Goal: Register for event/course

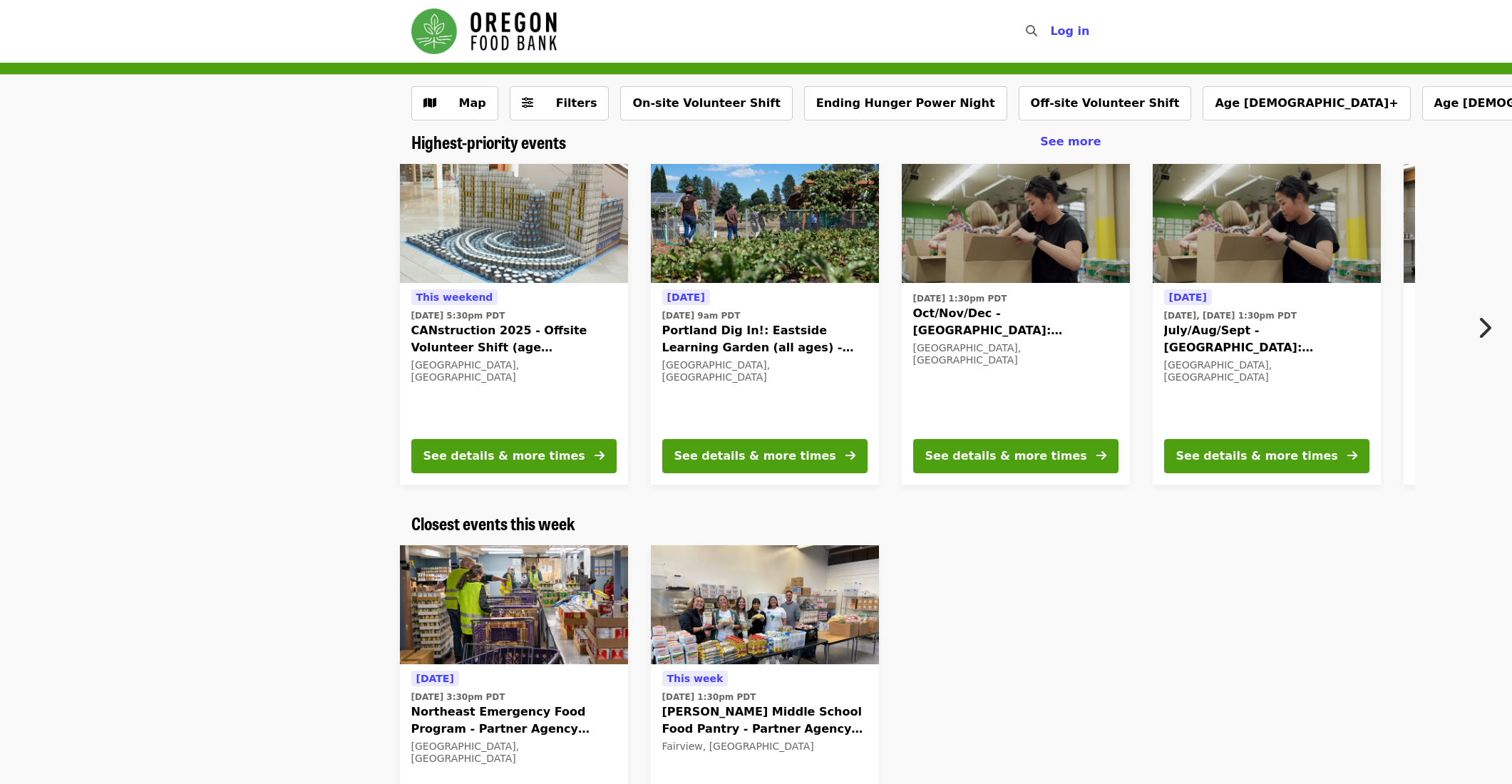
click at [1487, 326] on icon "chevron-right icon" at bounding box center [1484, 327] width 15 height 27
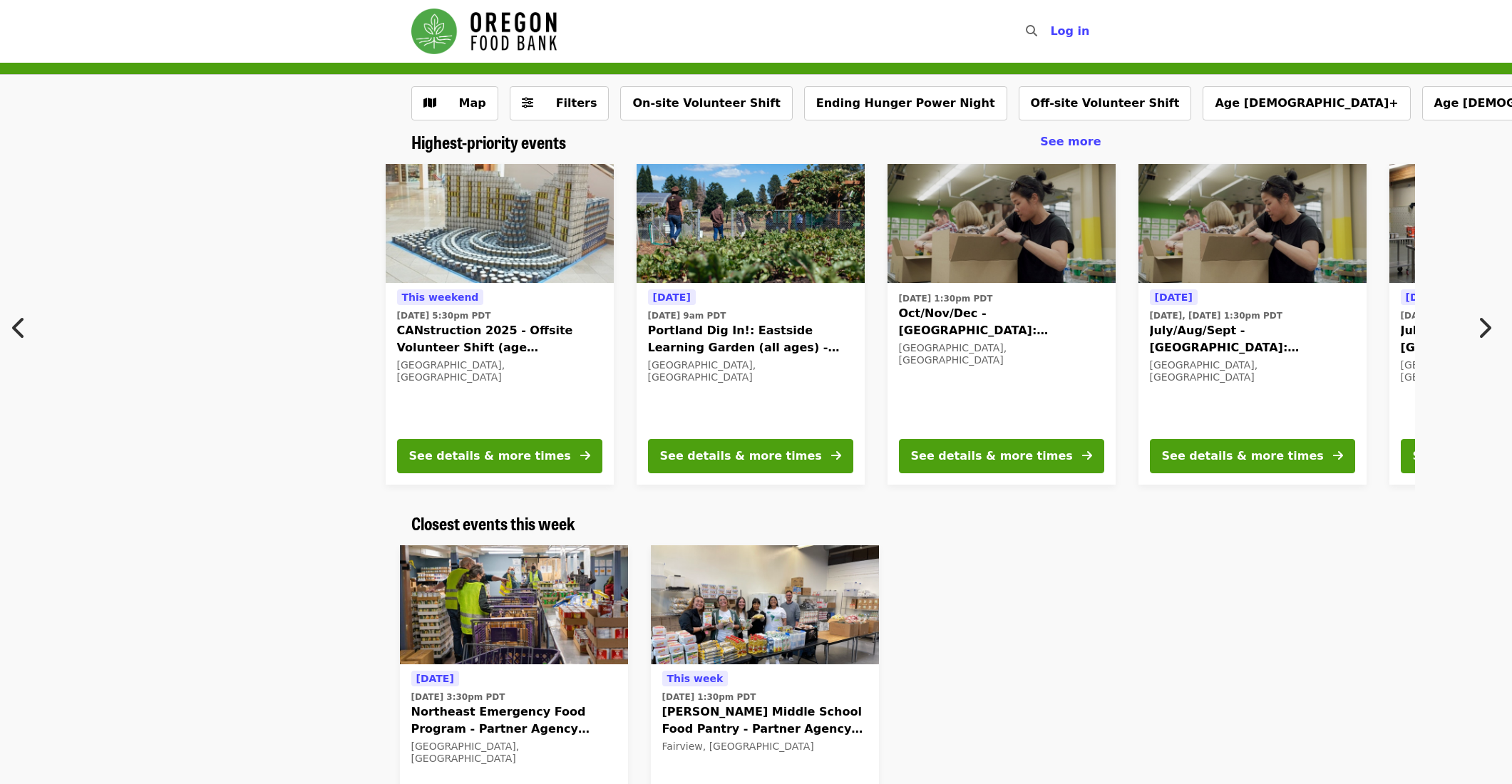
click at [1487, 326] on icon "chevron-right icon" at bounding box center [1484, 327] width 15 height 27
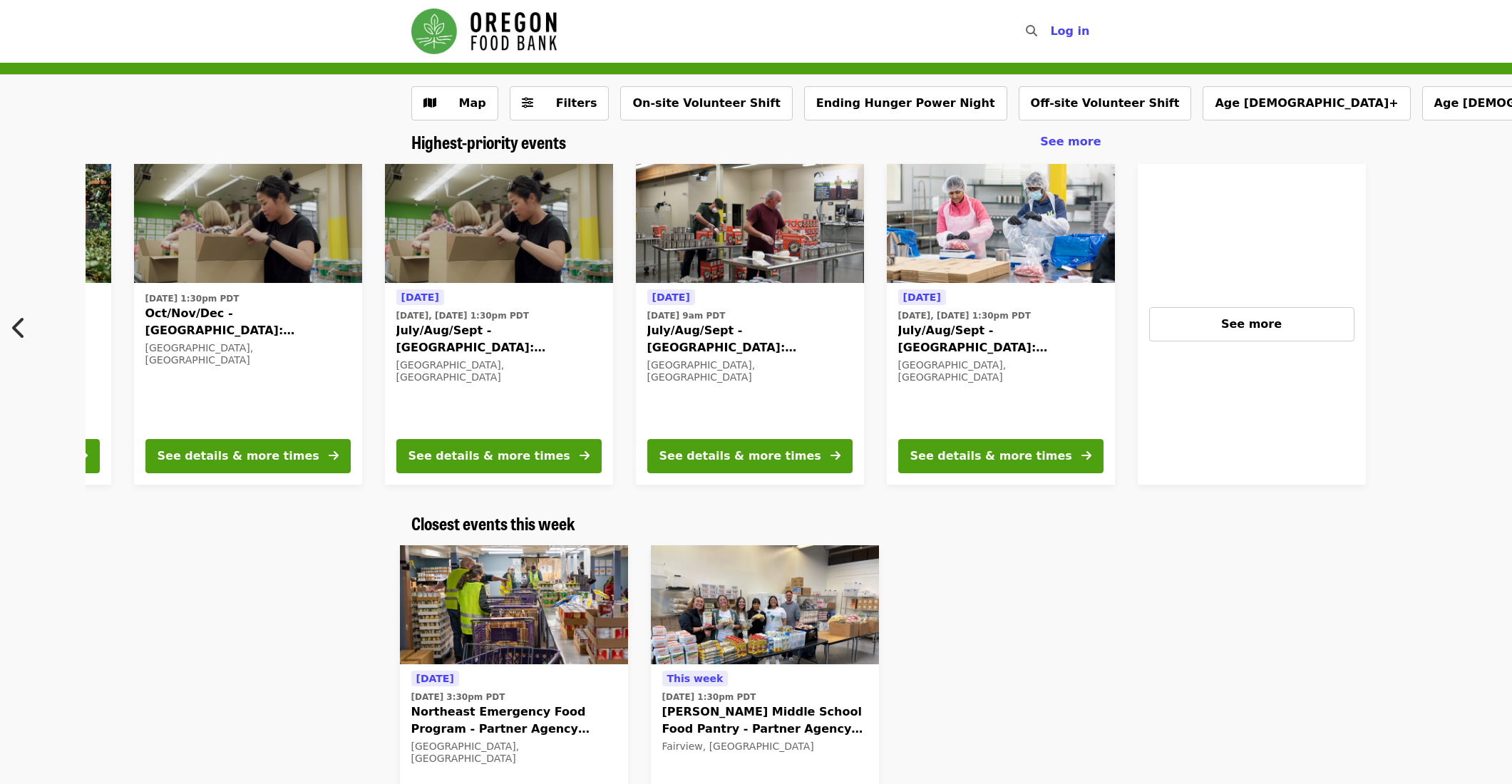
scroll to position [0, 767]
click at [1209, 332] on div "See more" at bounding box center [1252, 324] width 181 height 17
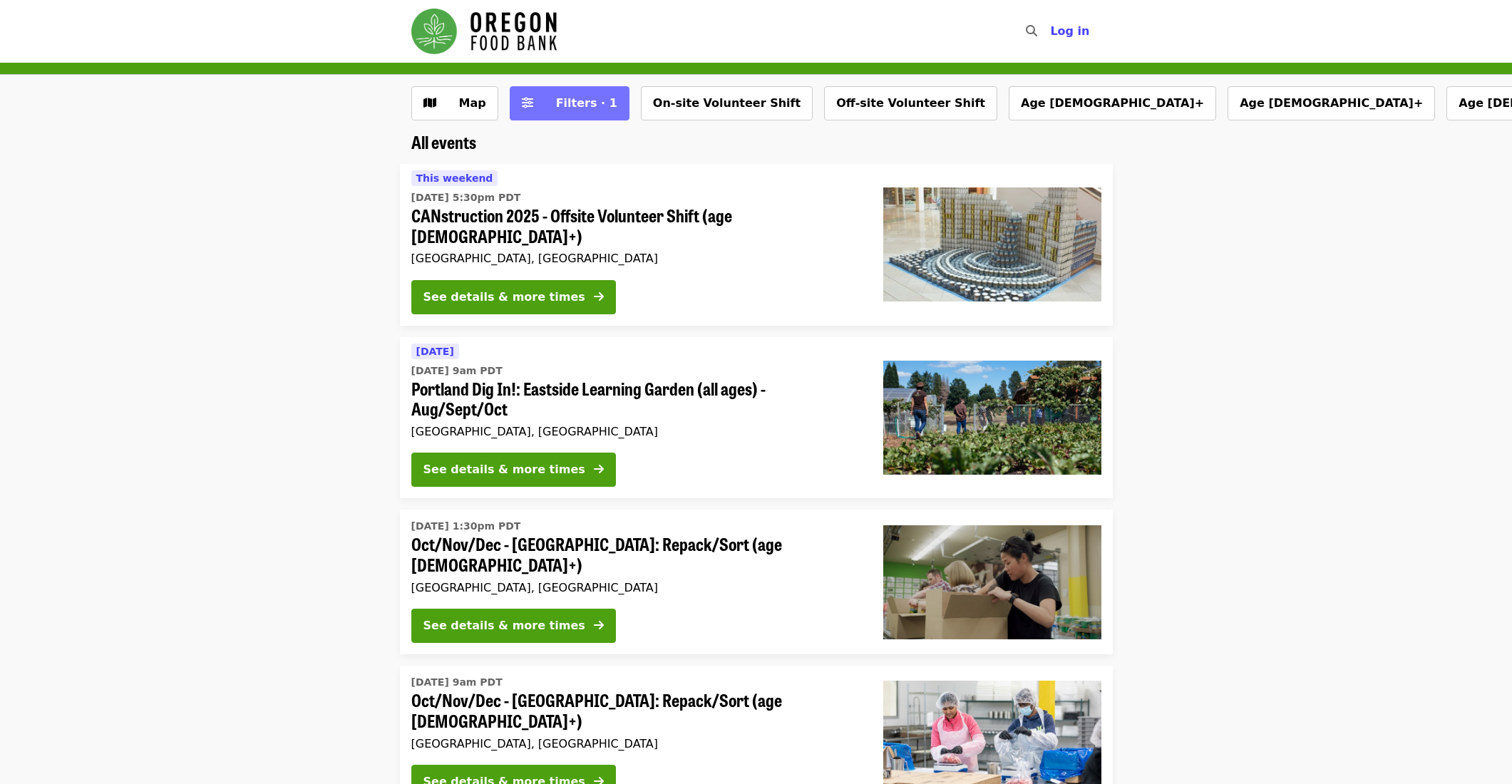
click at [577, 118] on button "Filters · 1" at bounding box center [569, 103] width 120 height 34
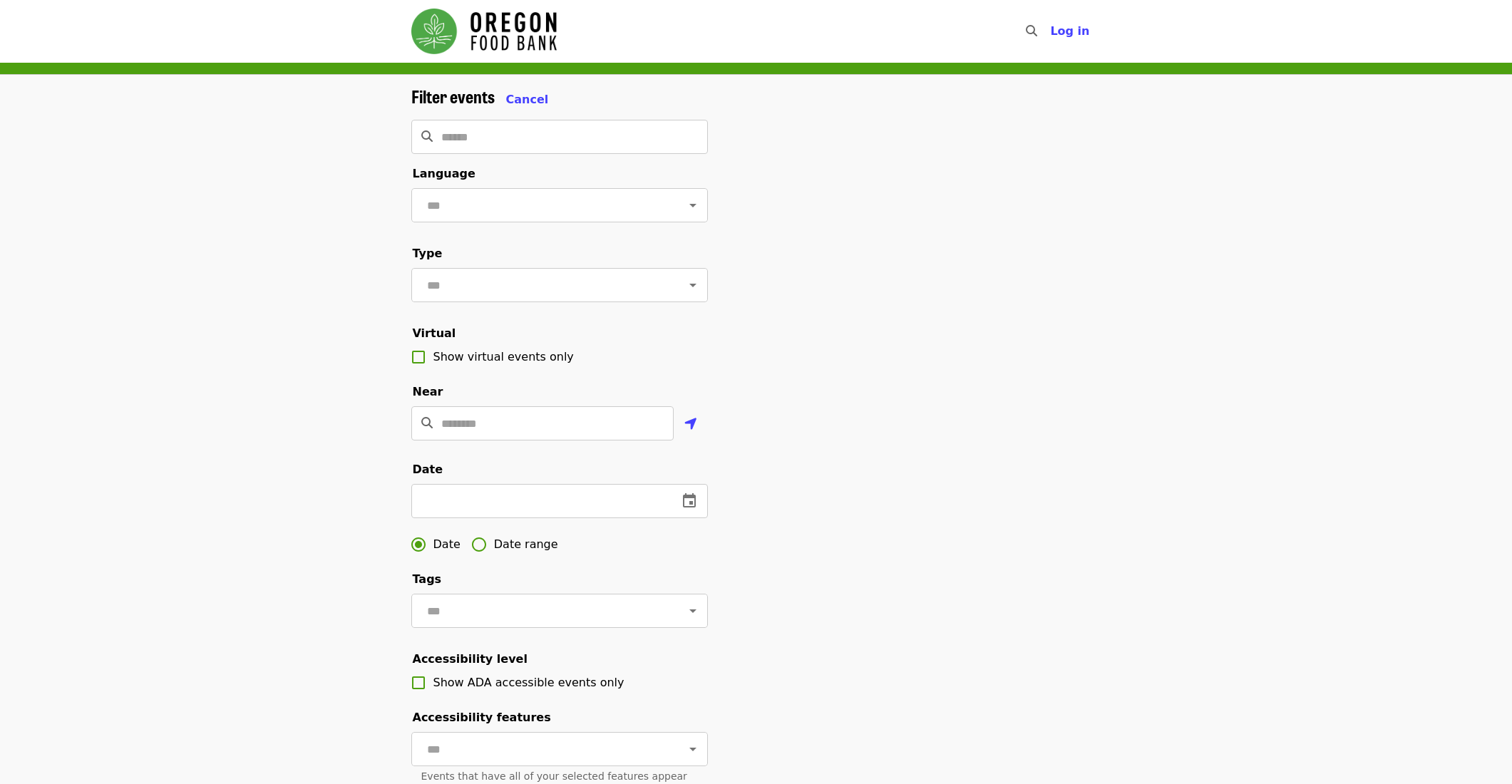
click at [545, 103] on div "Filter events Cancel" at bounding box center [559, 97] width 297 height 22
click at [518, 96] on span "Cancel" at bounding box center [527, 99] width 43 height 14
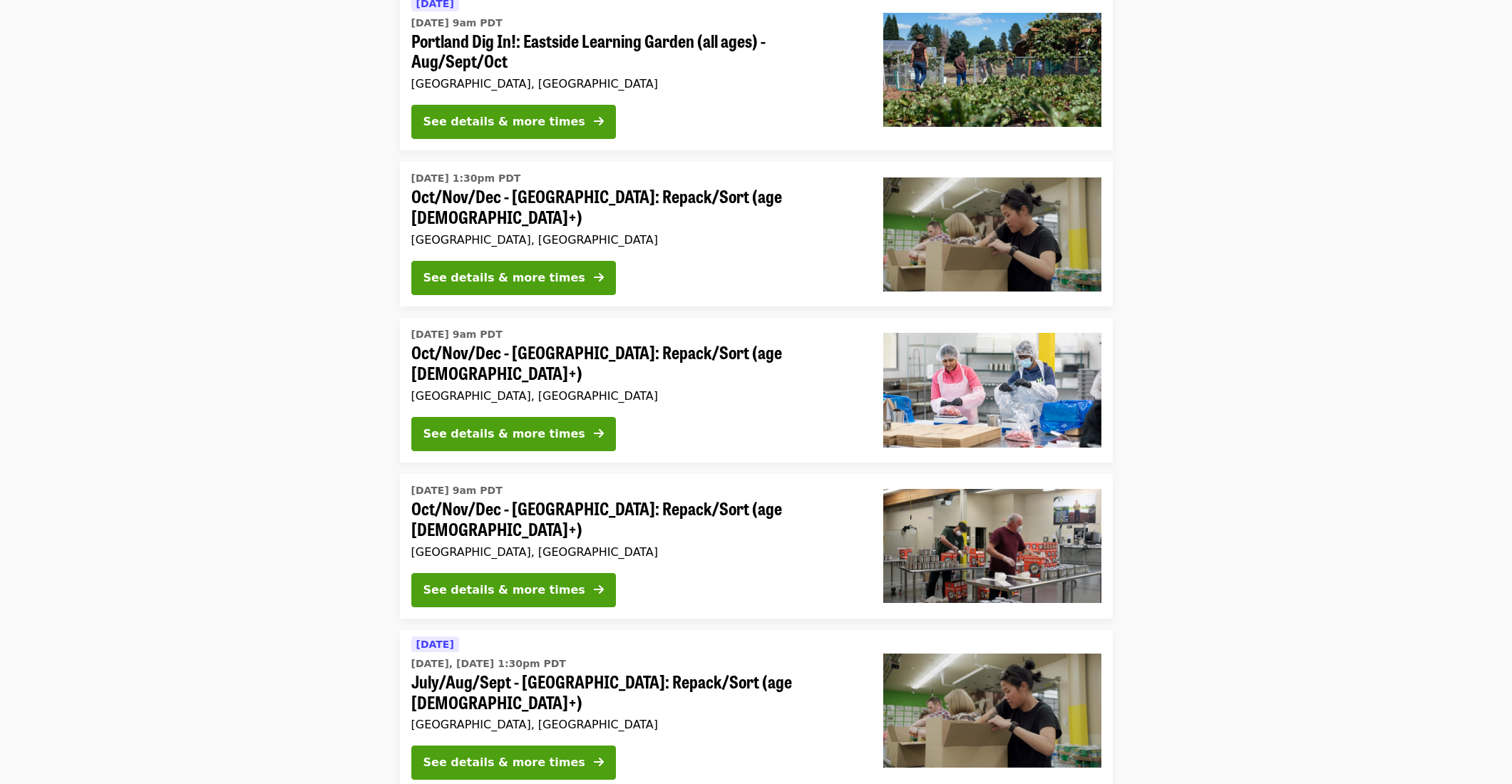
scroll to position [240, 0]
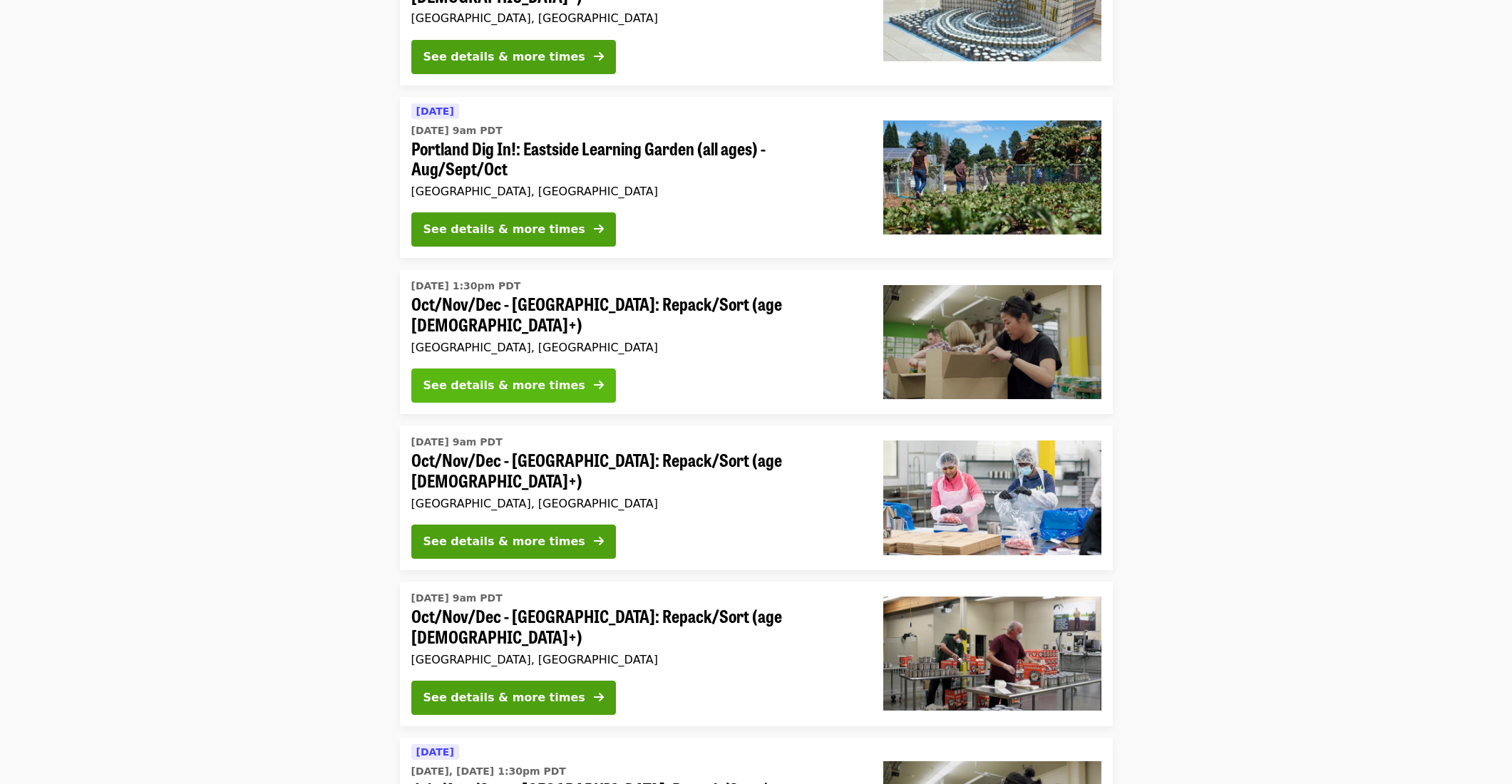
click at [534, 377] on div "See details & more times" at bounding box center [504, 385] width 162 height 17
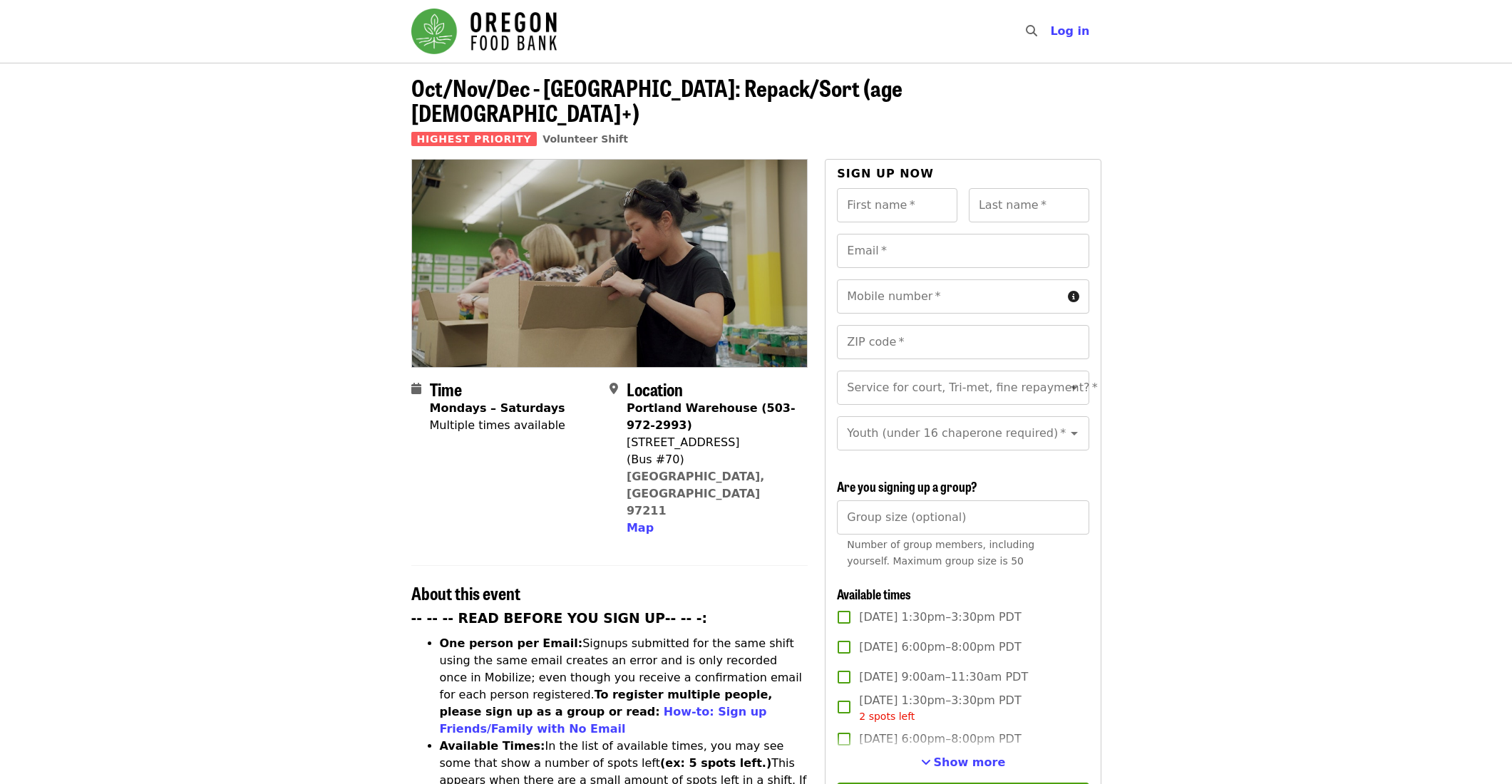
scroll to position [240, 0]
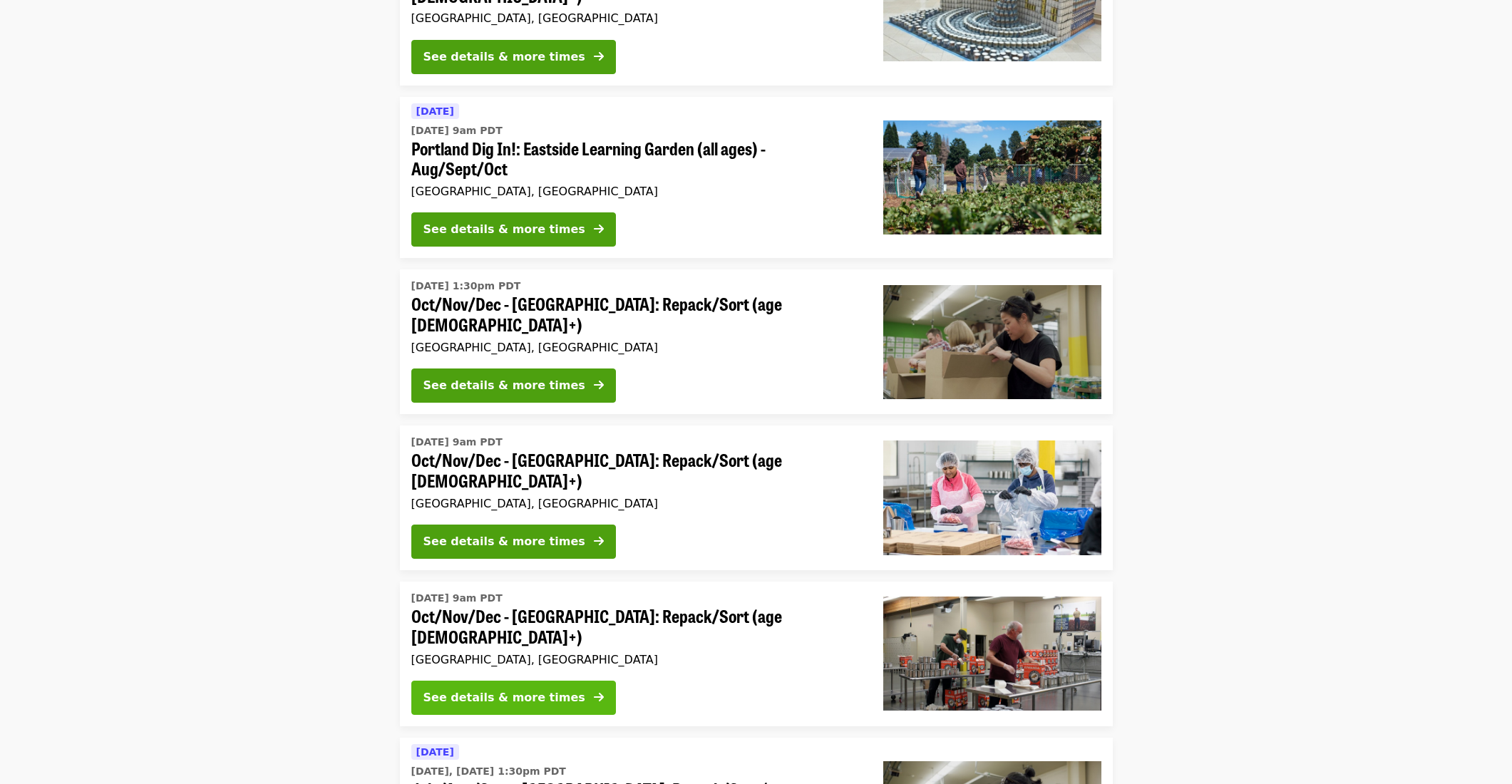
click at [501, 689] on div "See details & more times" at bounding box center [504, 697] width 162 height 17
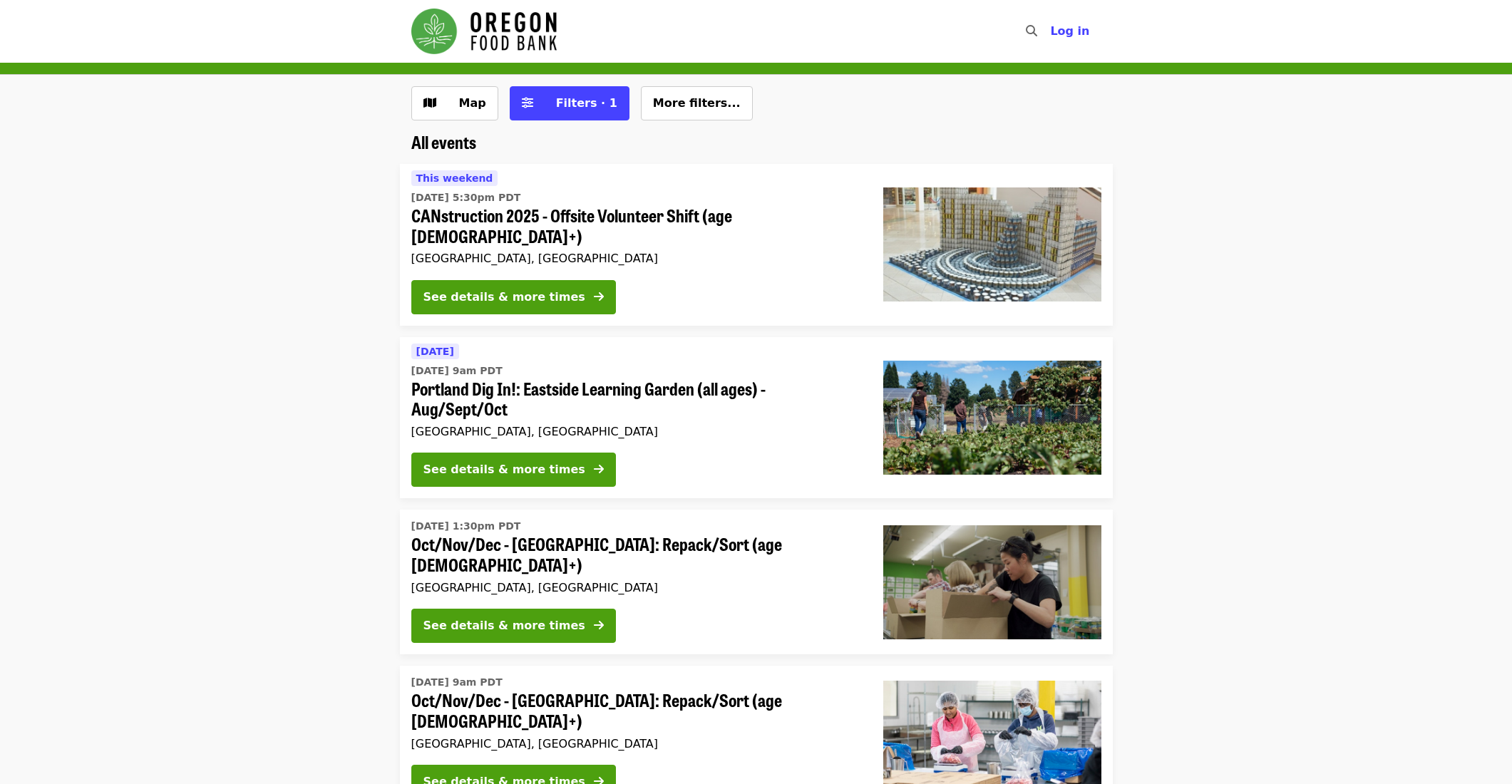
scroll to position [240, 0]
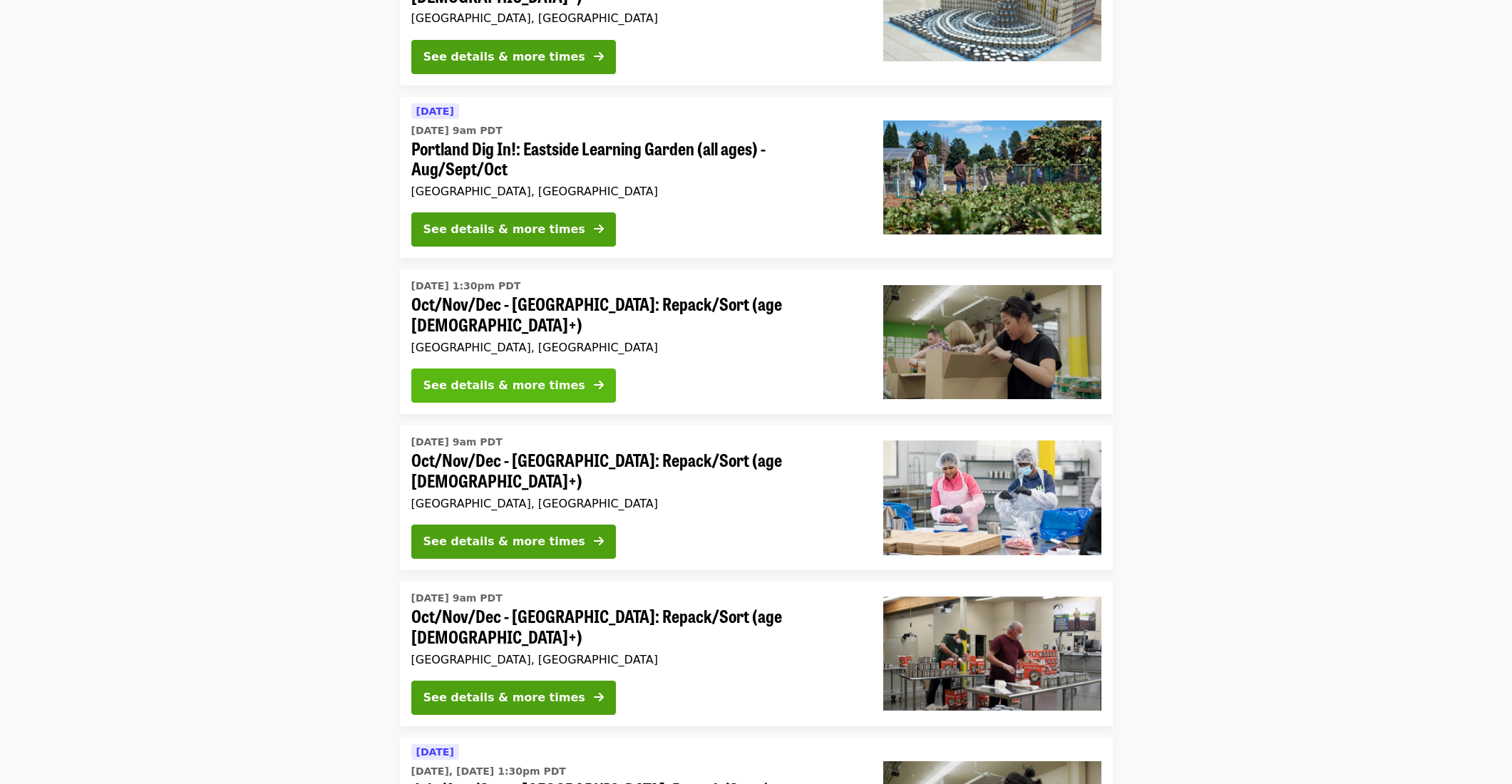
click at [491, 377] on div "See details & more times" at bounding box center [504, 385] width 162 height 17
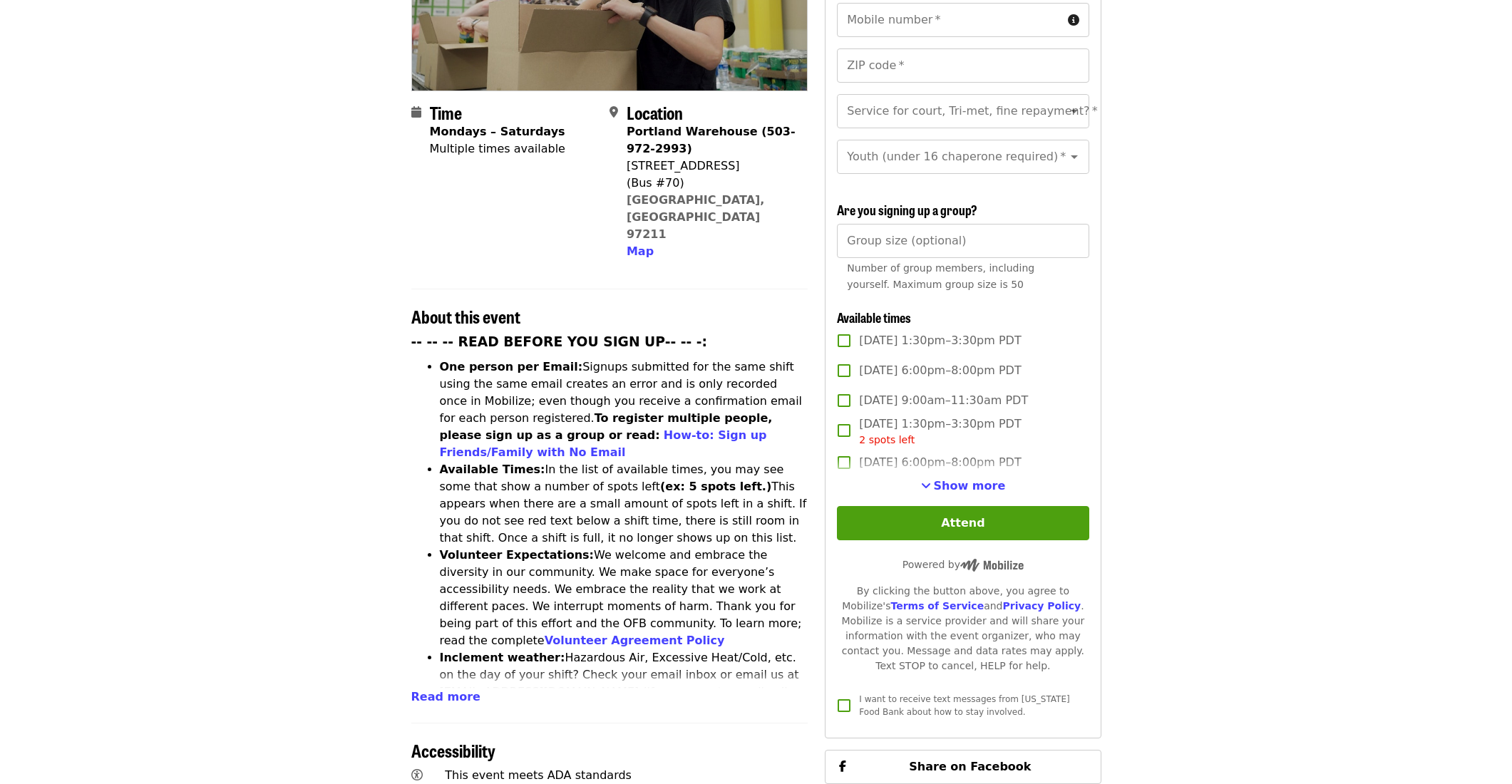
scroll to position [291, 0]
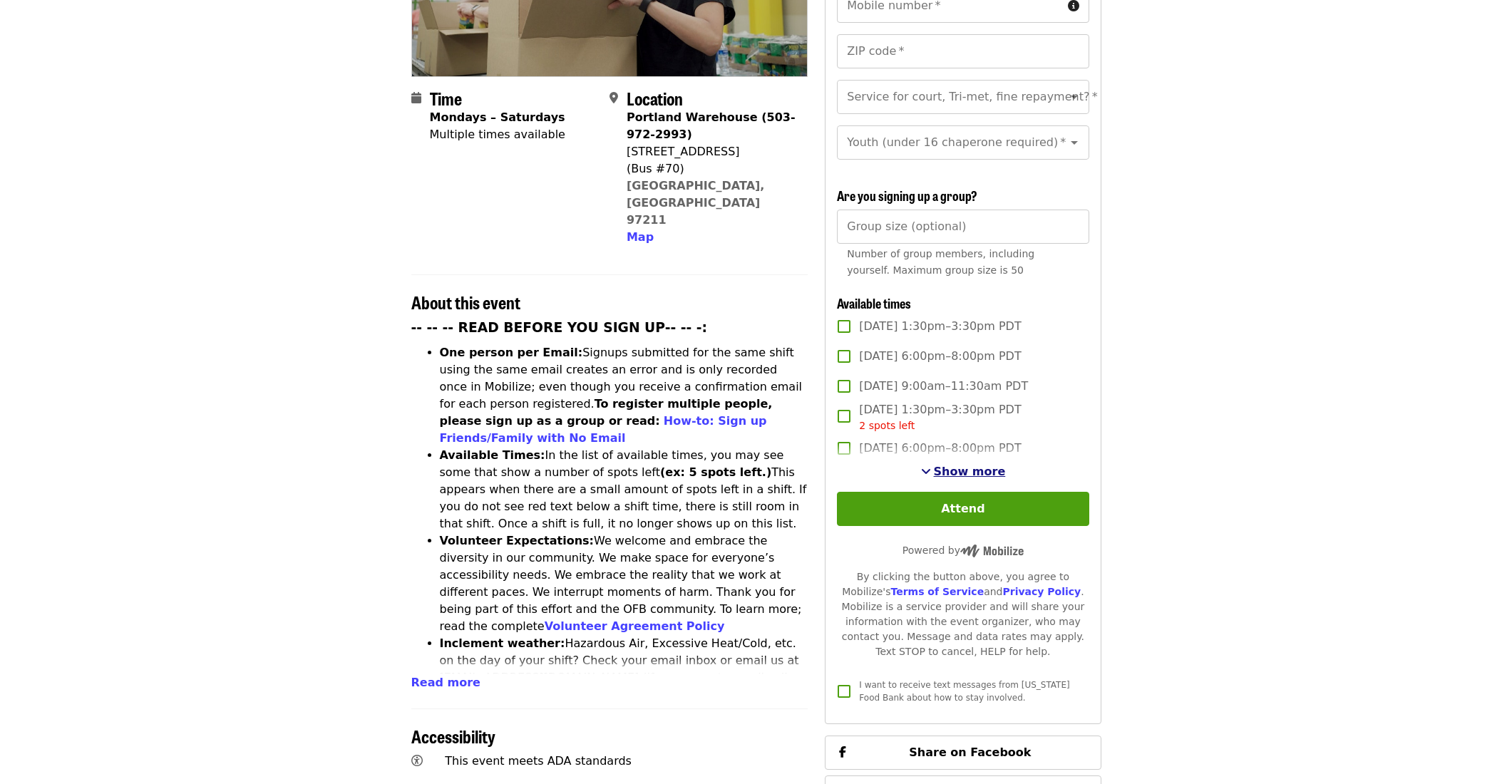
click at [955, 465] on span "Show more" at bounding box center [970, 471] width 72 height 14
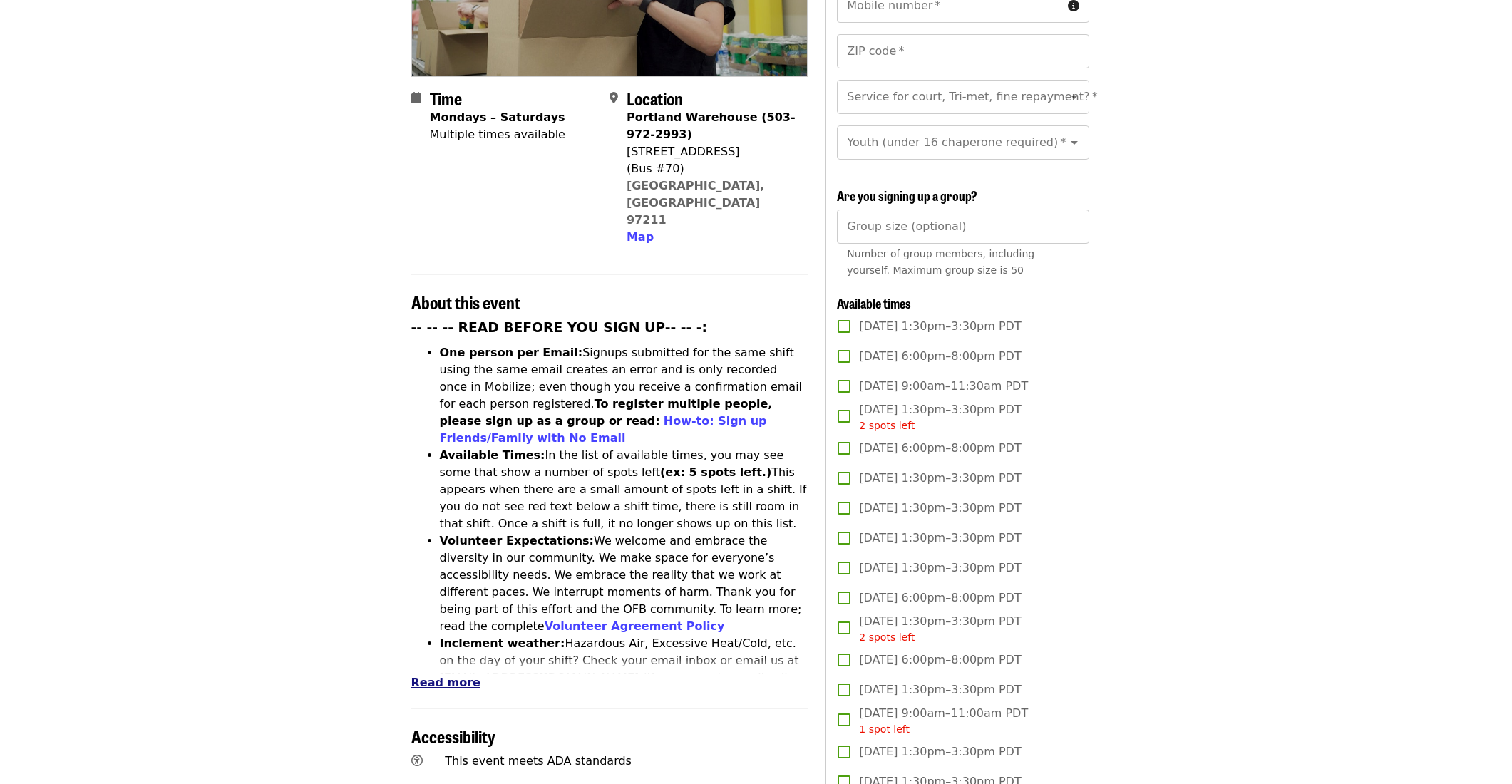
click at [443, 675] on span "Read more" at bounding box center [445, 682] width 69 height 14
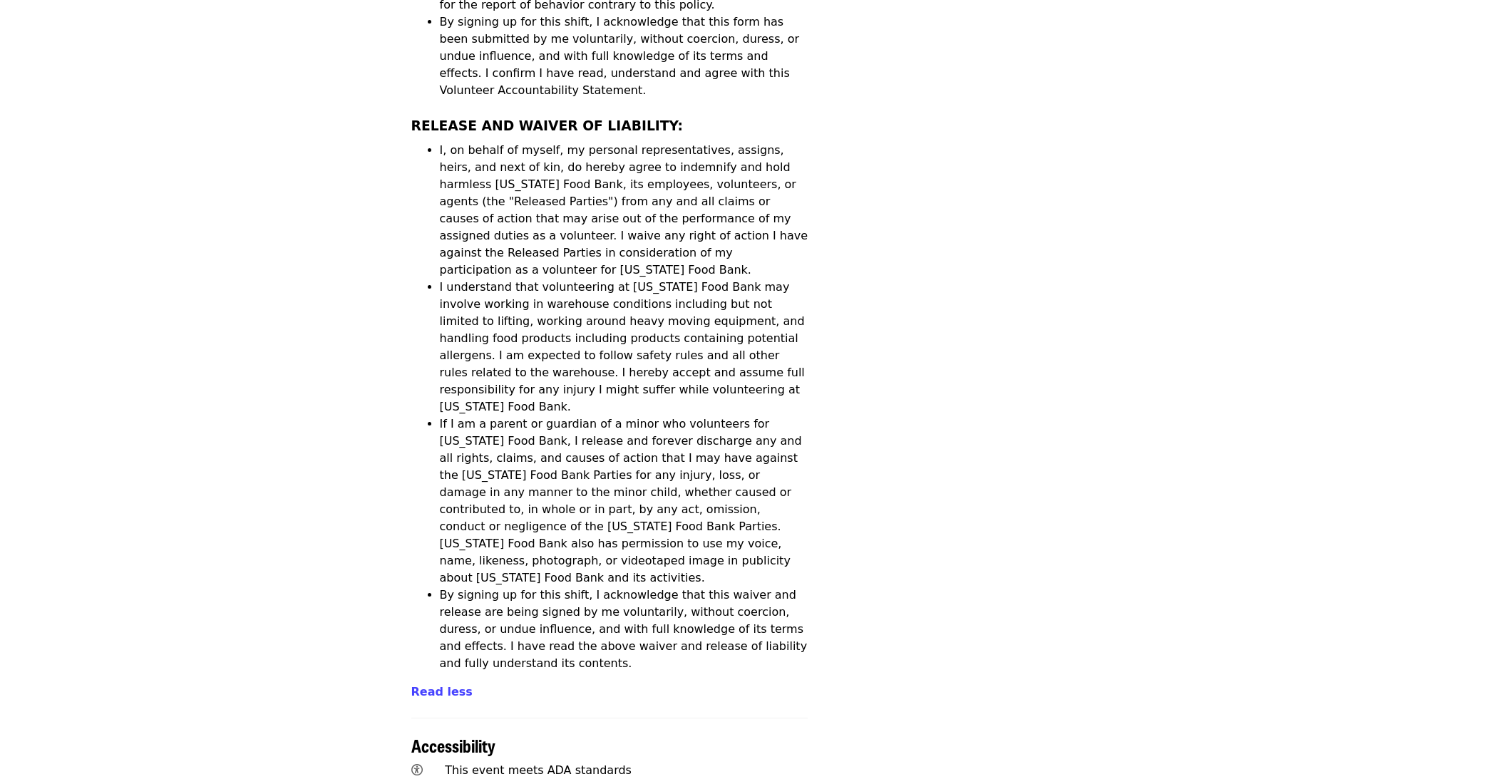
scroll to position [4870, 0]
drag, startPoint x: 689, startPoint y: 546, endPoint x: 600, endPoint y: 494, distance: 103.1
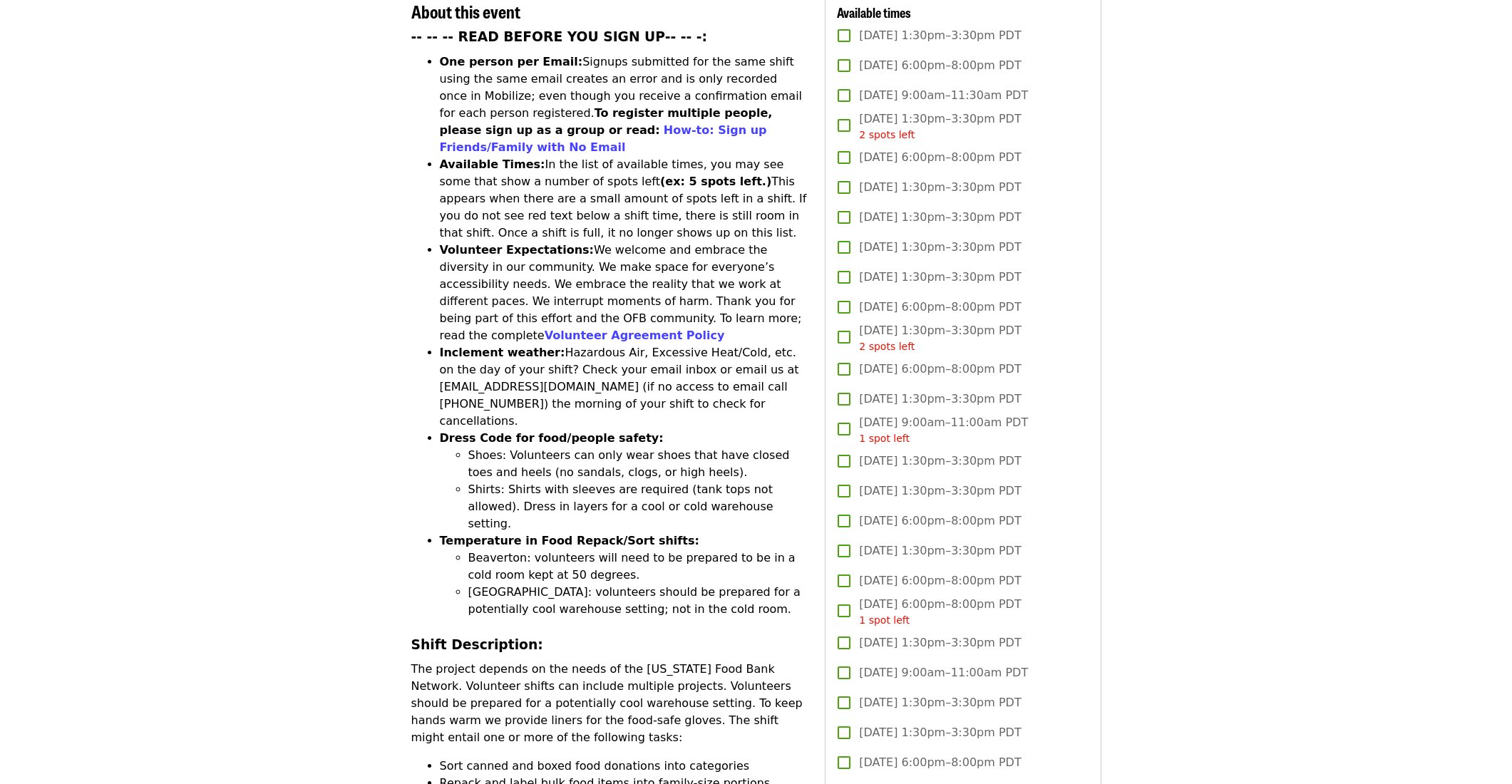
scroll to position [0, 0]
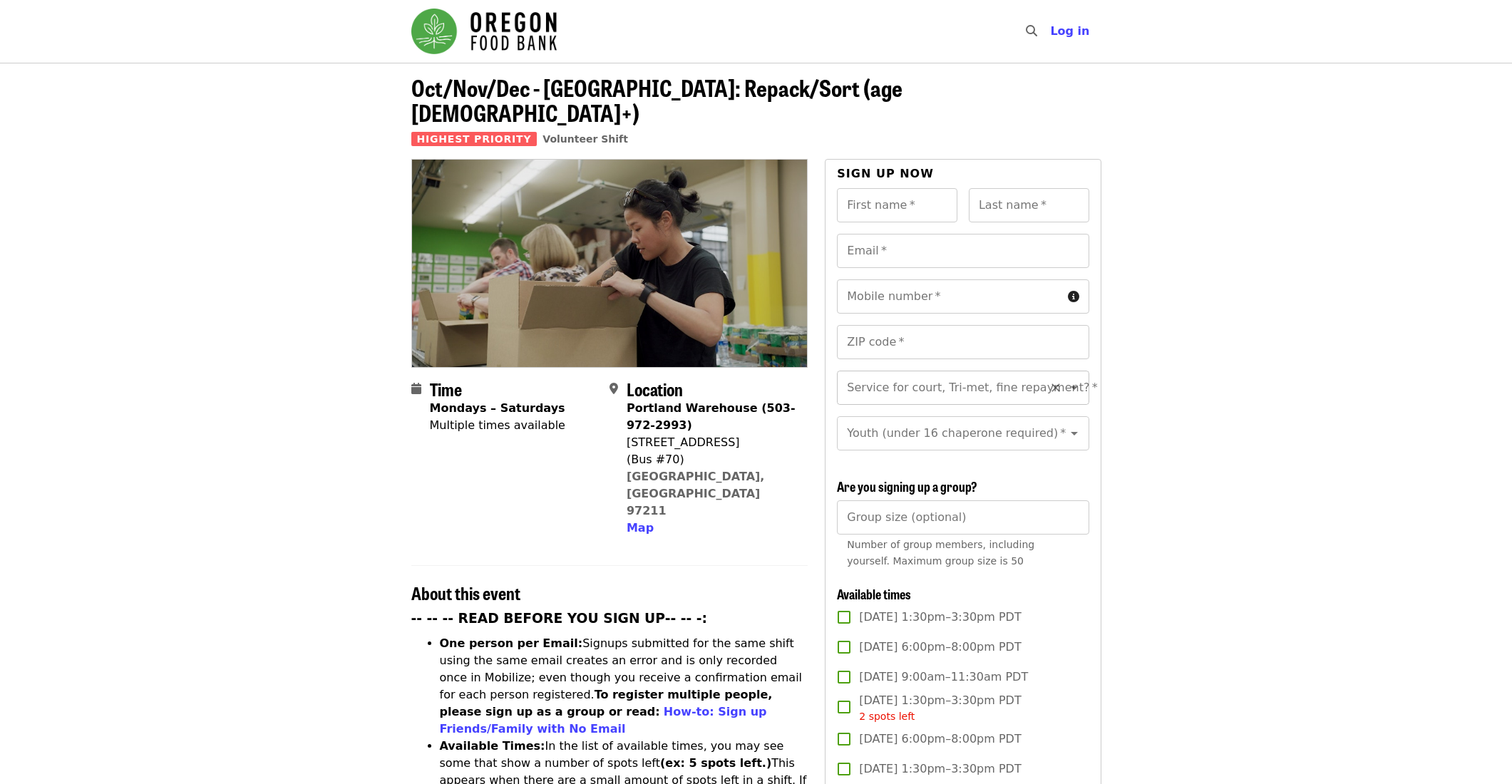
click at [1077, 379] on icon "Open" at bounding box center [1074, 387] width 17 height 17
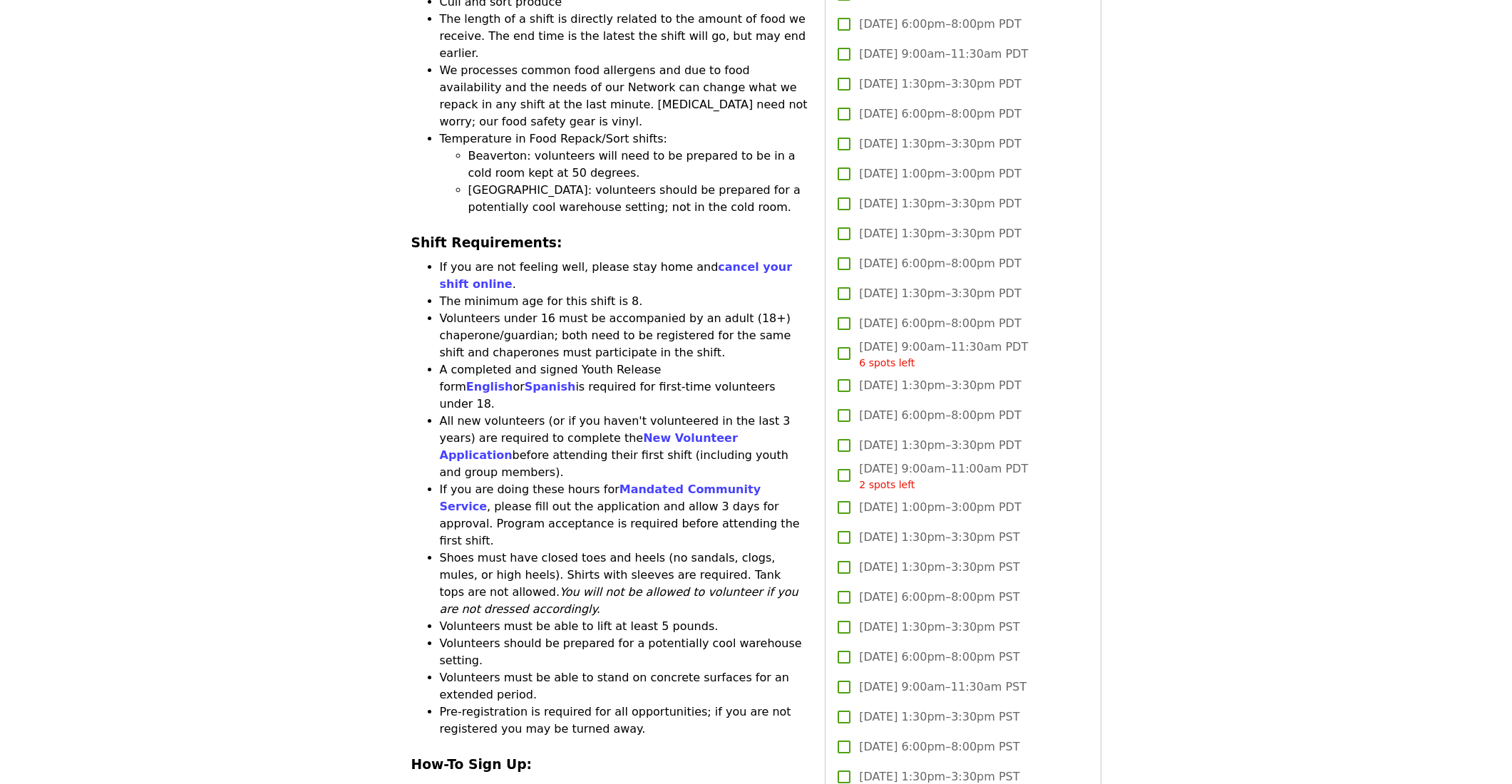
scroll to position [1454, 0]
